Goal: Browse casually

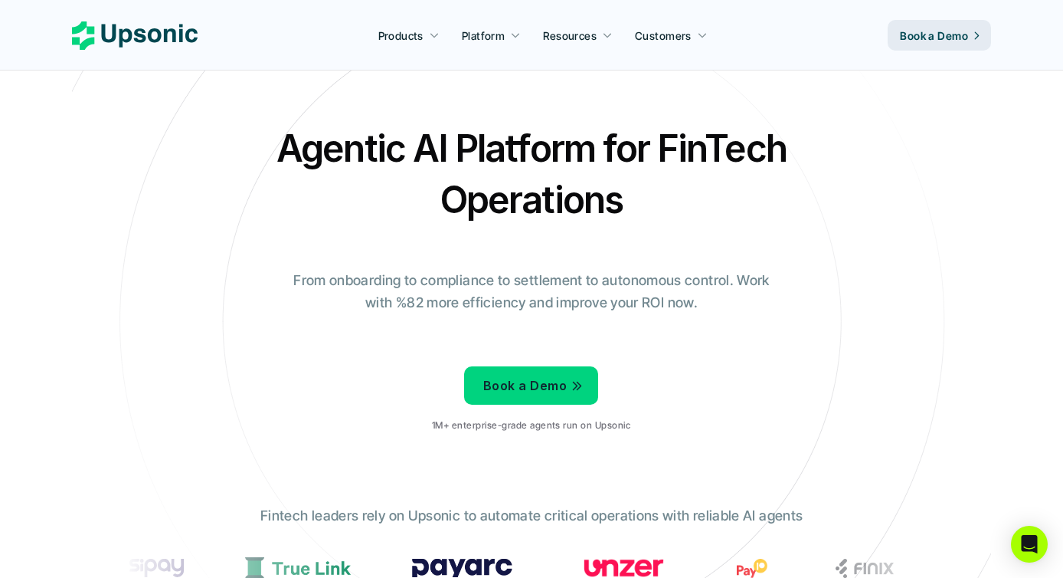
click at [646, 214] on h2 "Agentic AI Platform for FinTech Operations" at bounding box center [531, 174] width 536 height 103
